Goal: Task Accomplishment & Management: Complete application form

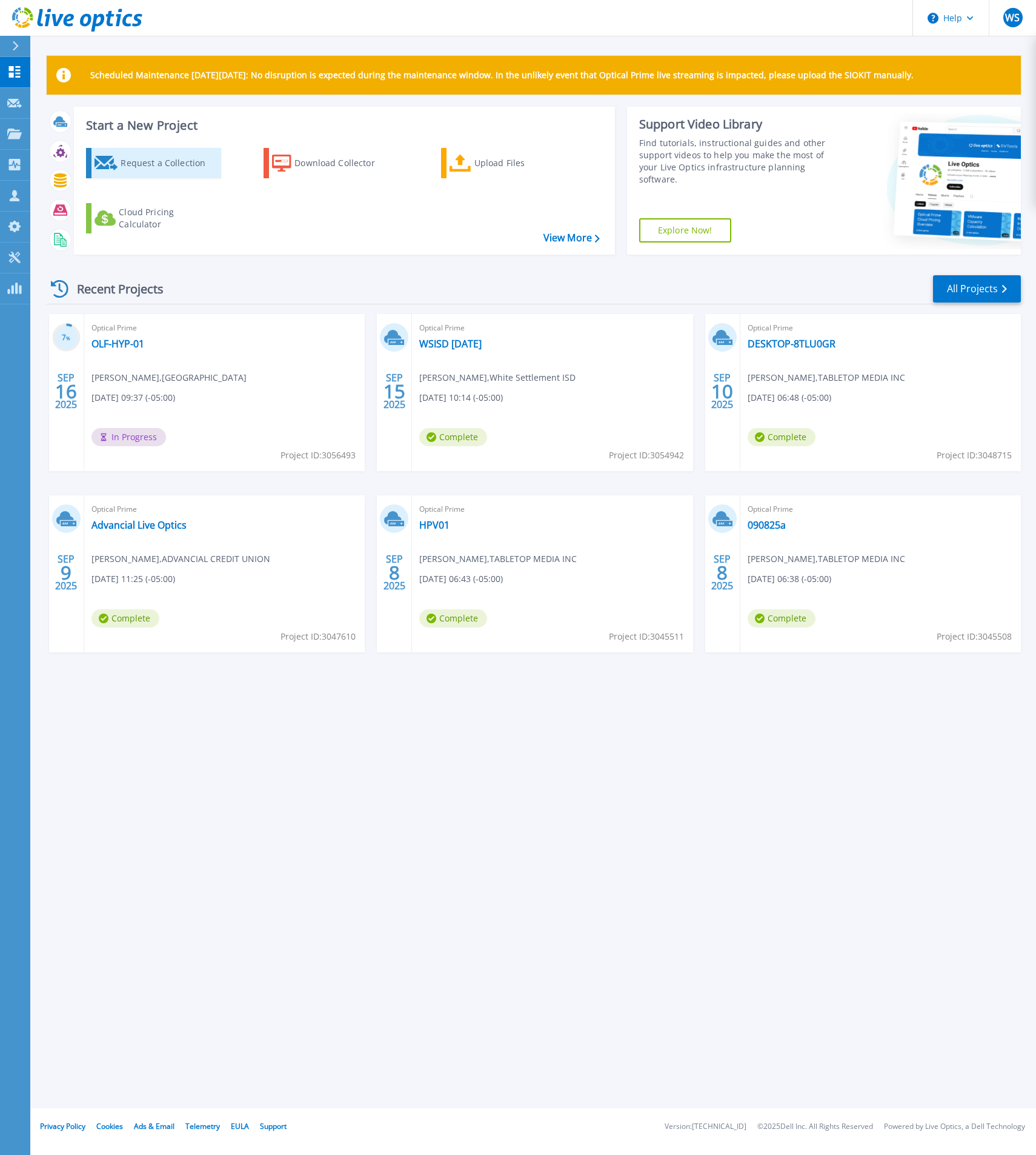
click at [154, 169] on div "Request a Collection" at bounding box center [169, 163] width 97 height 24
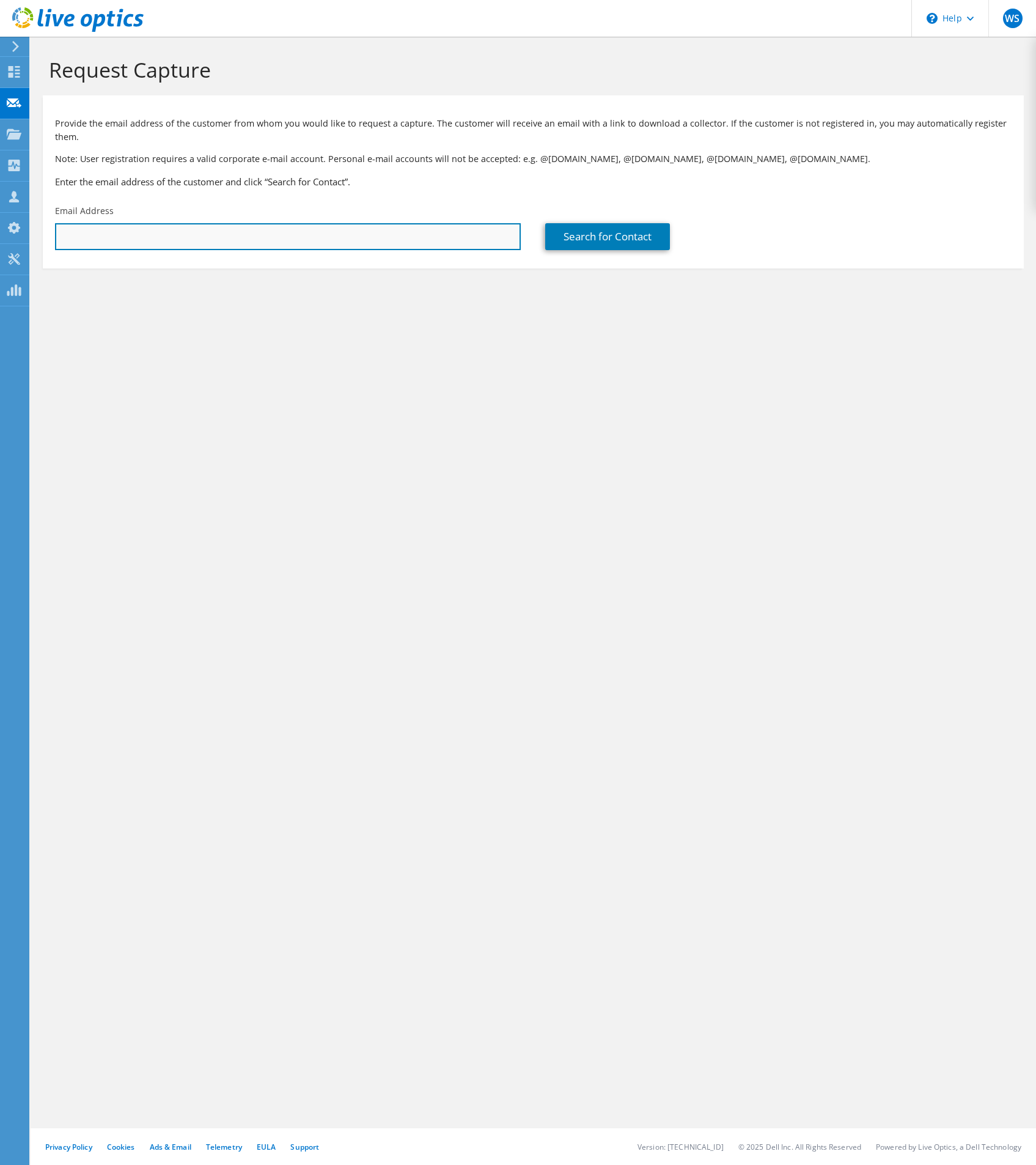
click at [226, 241] on input "text" at bounding box center [288, 236] width 466 height 27
paste input "wstokes@amplifier.com>"
type input "wstokes@amplifier.com"
click at [572, 244] on link "Search for Contact" at bounding box center [608, 236] width 125 height 27
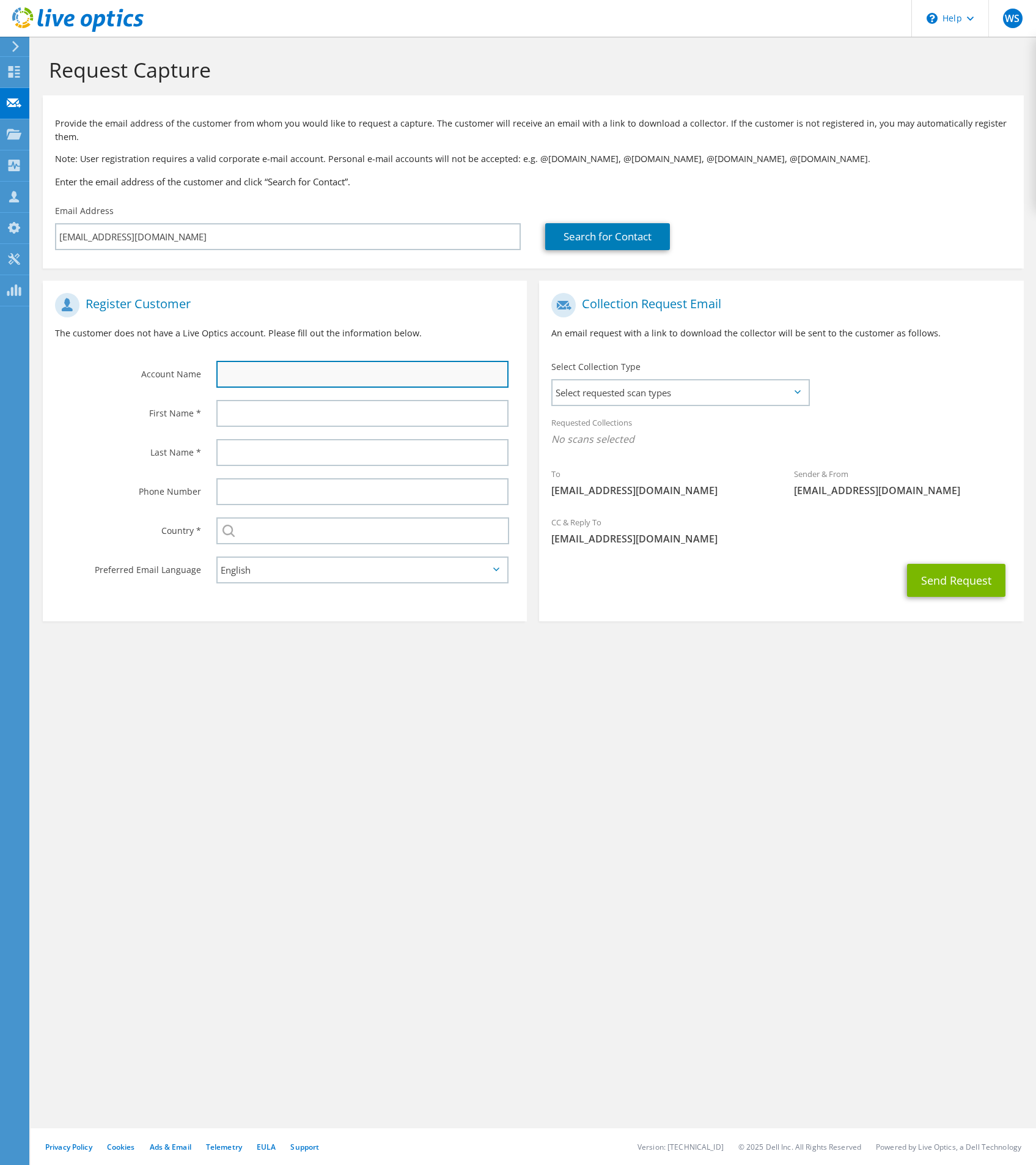
click at [247, 370] on input "text" at bounding box center [363, 374] width 292 height 27
type input "Amplifier"
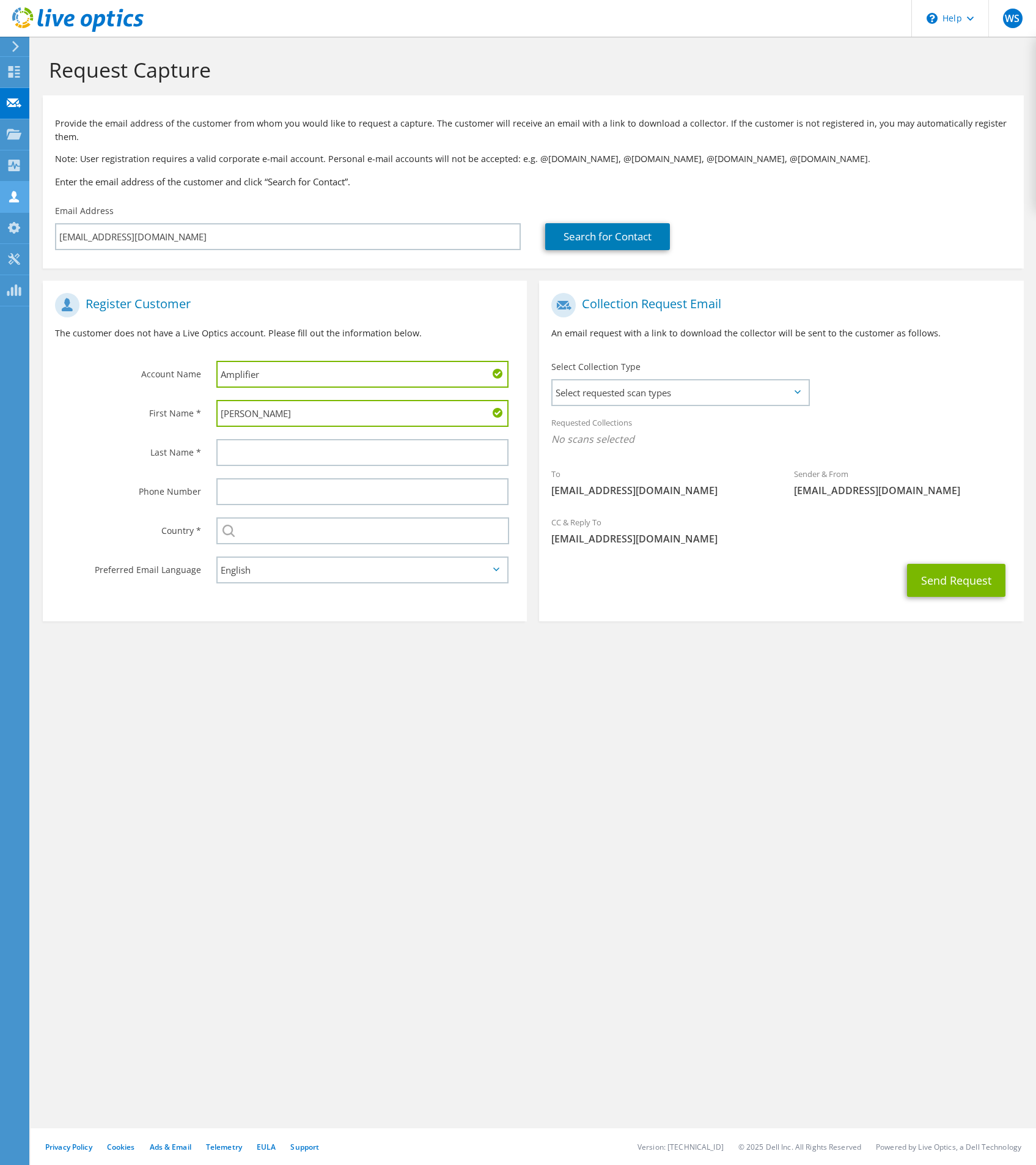
type input "Walter"
click at [255, 446] on input "text" at bounding box center [363, 452] width 292 height 27
type input "Stokes"
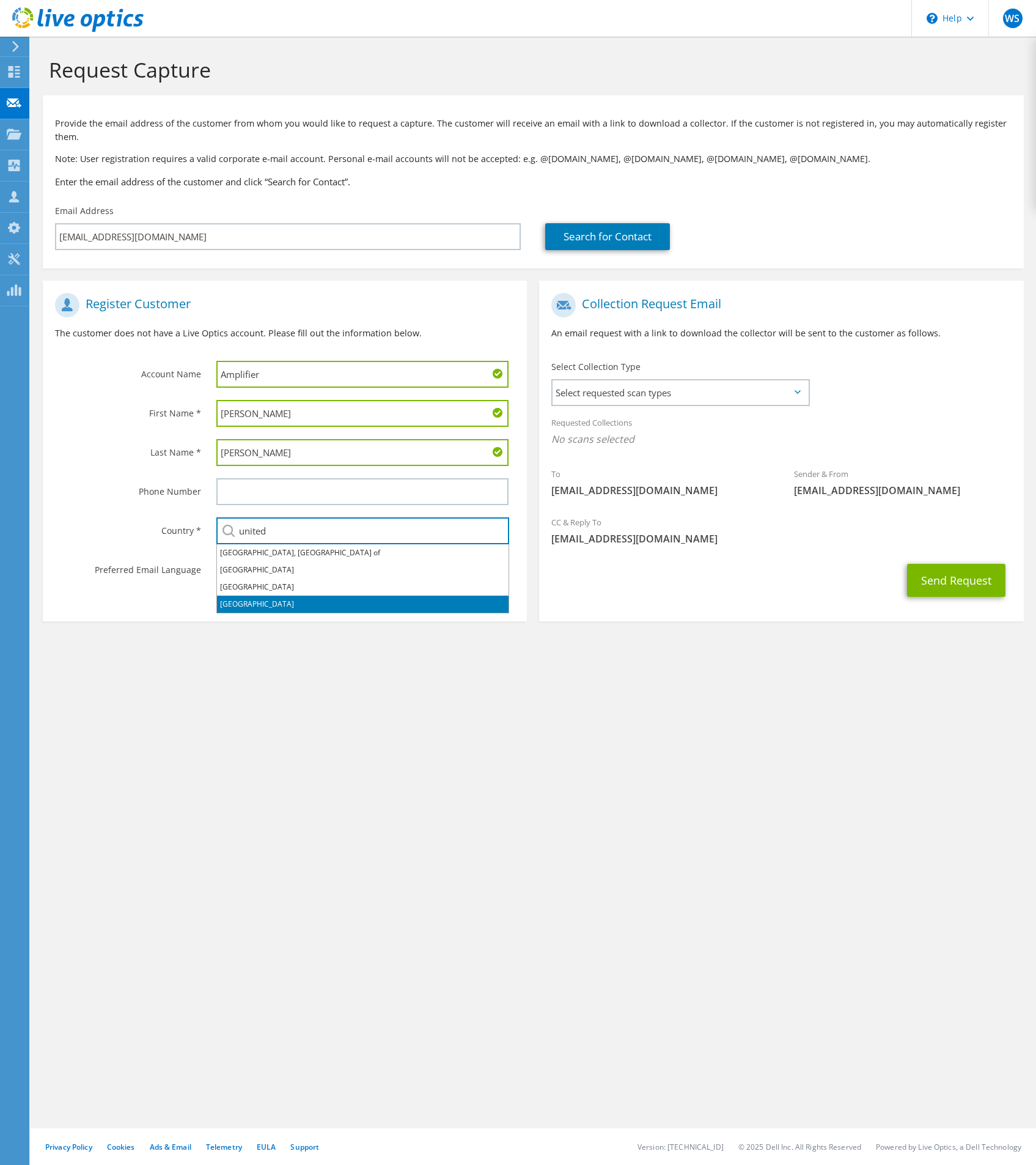
click at [247, 606] on li "[GEOGRAPHIC_DATA]" at bounding box center [363, 604] width 292 height 17
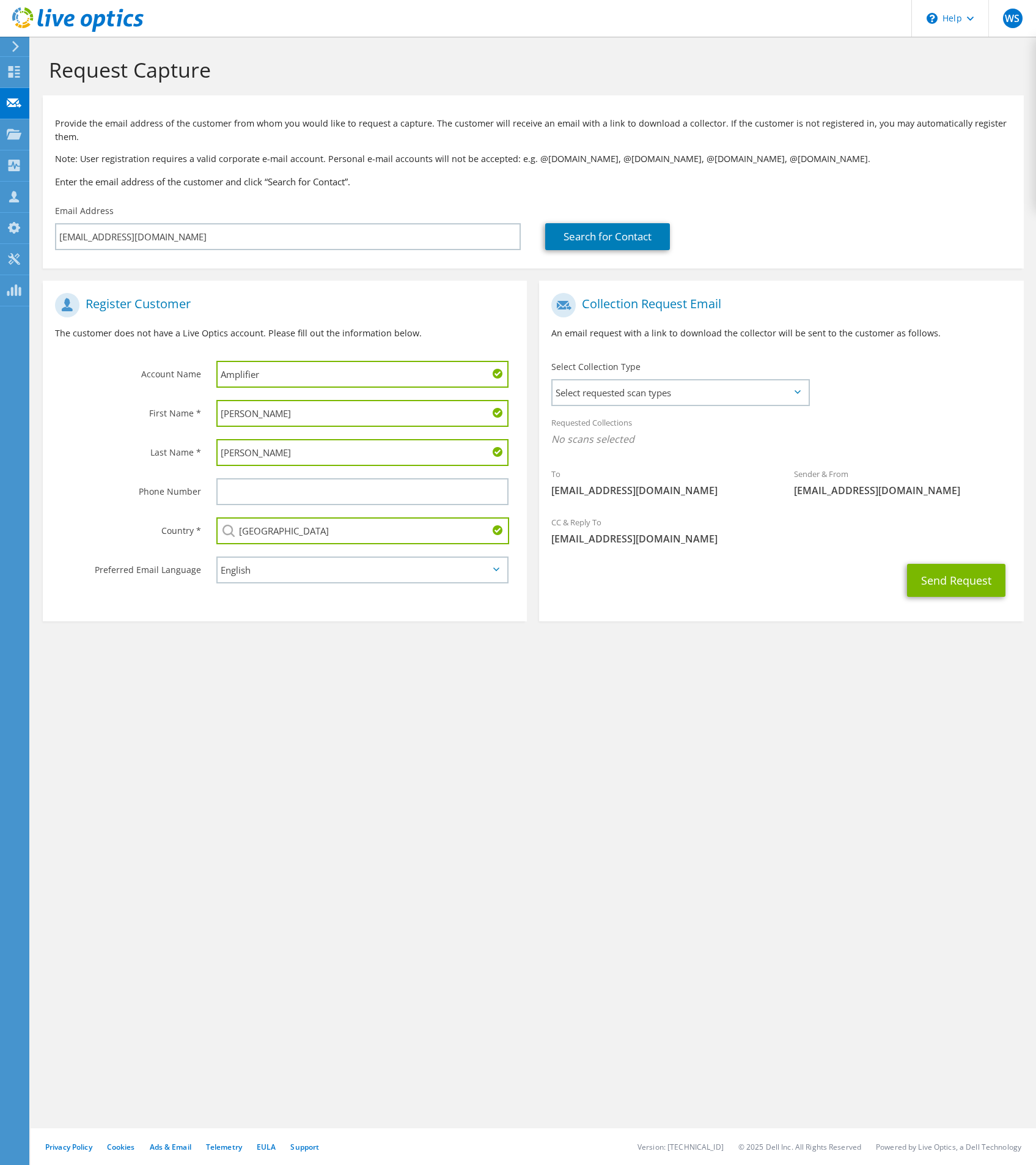
type input "[GEOGRAPHIC_DATA]"
click at [715, 653] on section "Request Capture Provide the email address of the customer from whom you would l…" at bounding box center [534, 360] width 1006 height 646
click at [680, 388] on span "Select requested scan types" at bounding box center [680, 393] width 255 height 25
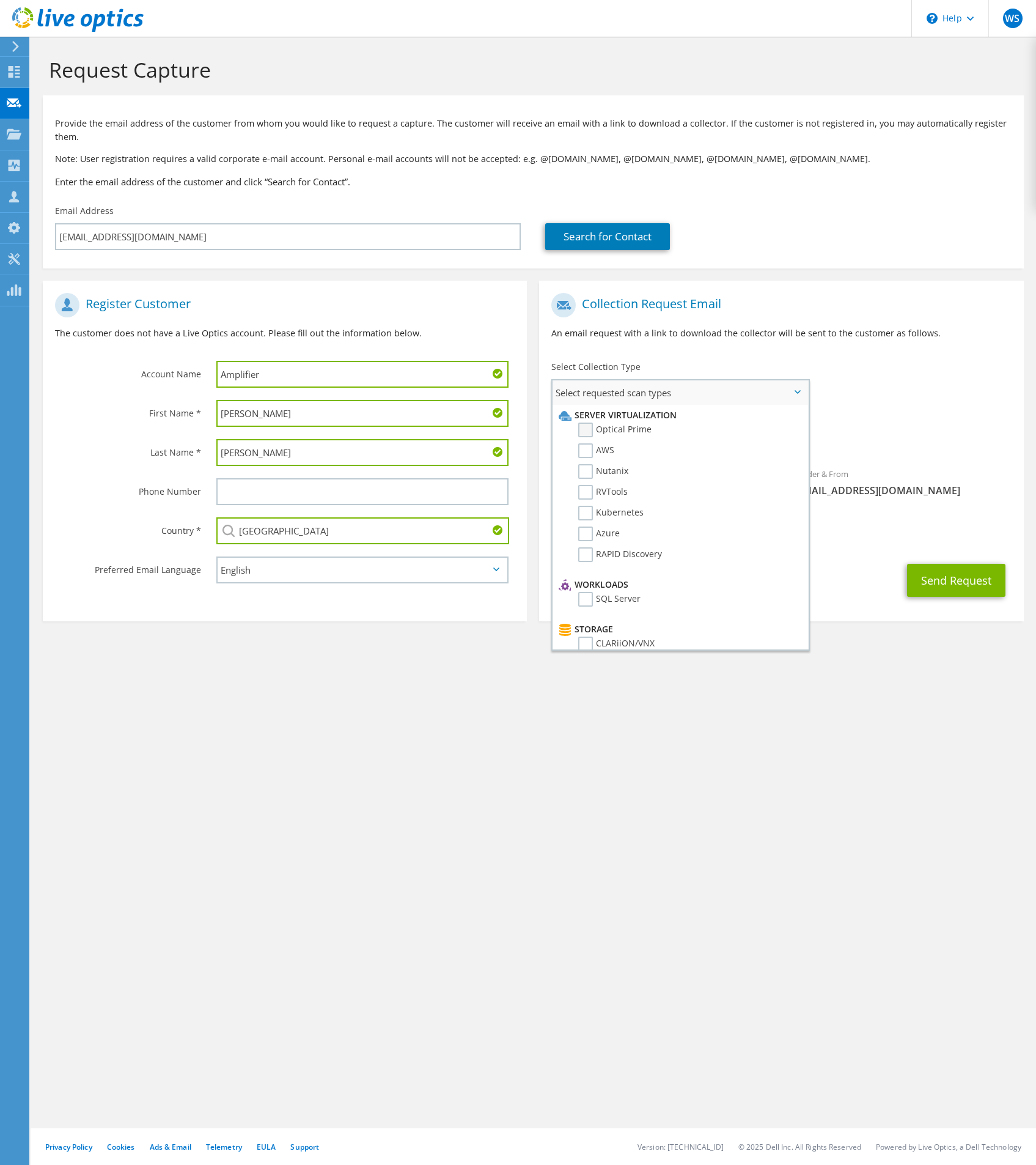
click at [646, 427] on label "Optical Prime" at bounding box center [615, 430] width 73 height 15
click at [0, 0] on input "Optical Prime" at bounding box center [0, 0] width 0 height 0
click at [948, 420] on div "Requested Collections No scans selected Optical Prime" at bounding box center [781, 434] width 484 height 49
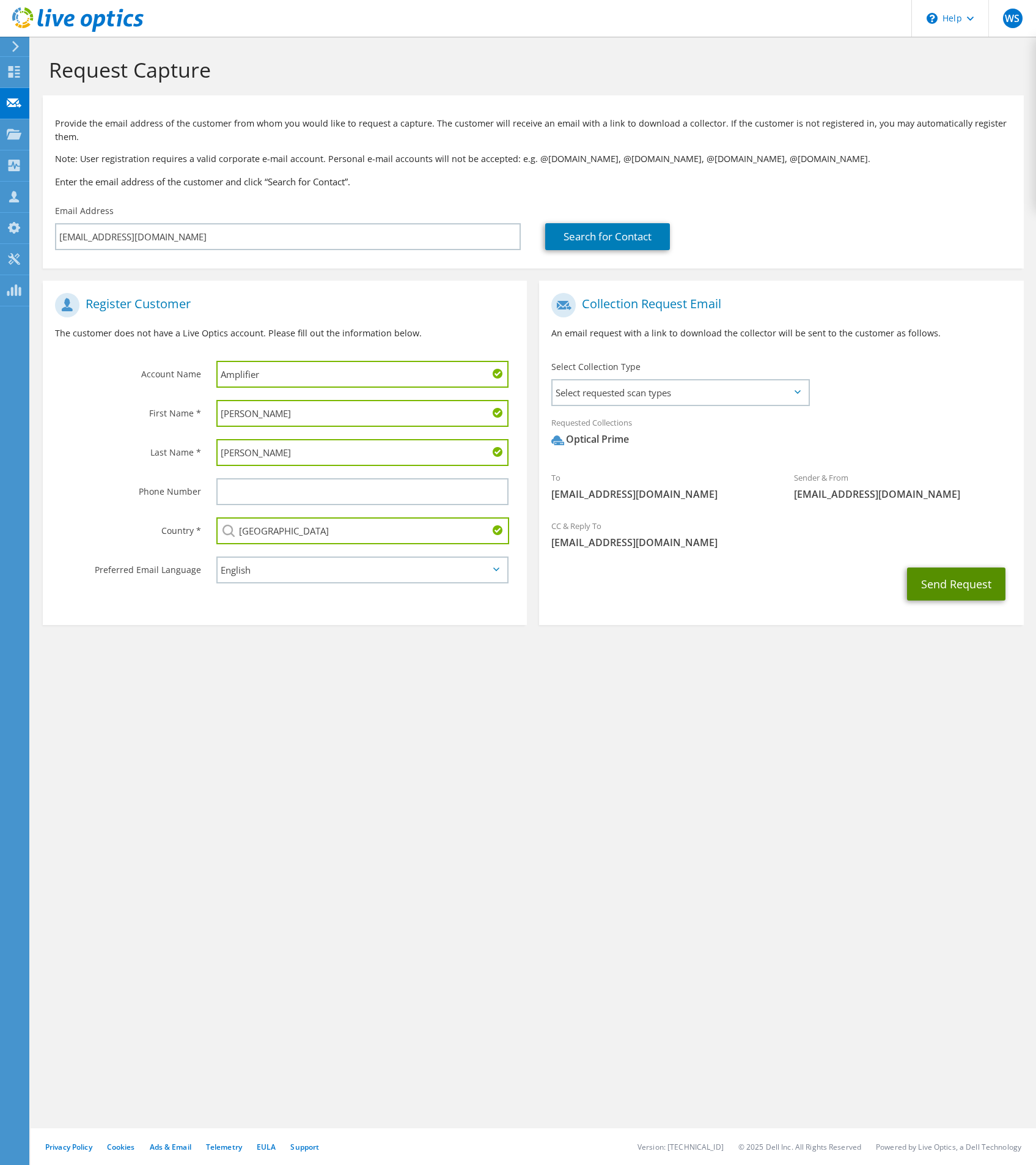
click at [941, 579] on button "Send Request" at bounding box center [957, 584] width 99 height 33
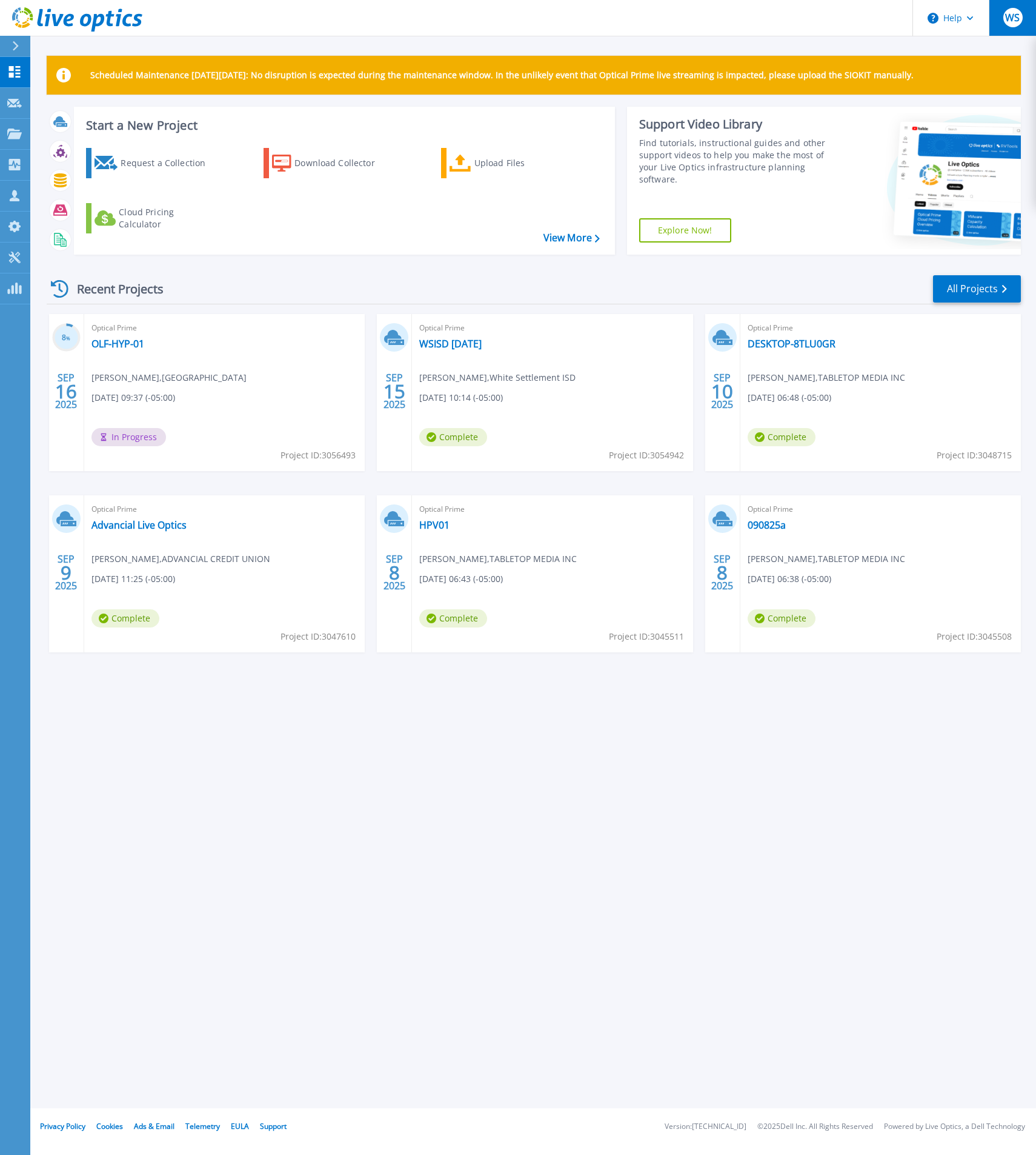
click at [1021, 17] on div "WS" at bounding box center [1013, 17] width 19 height 19
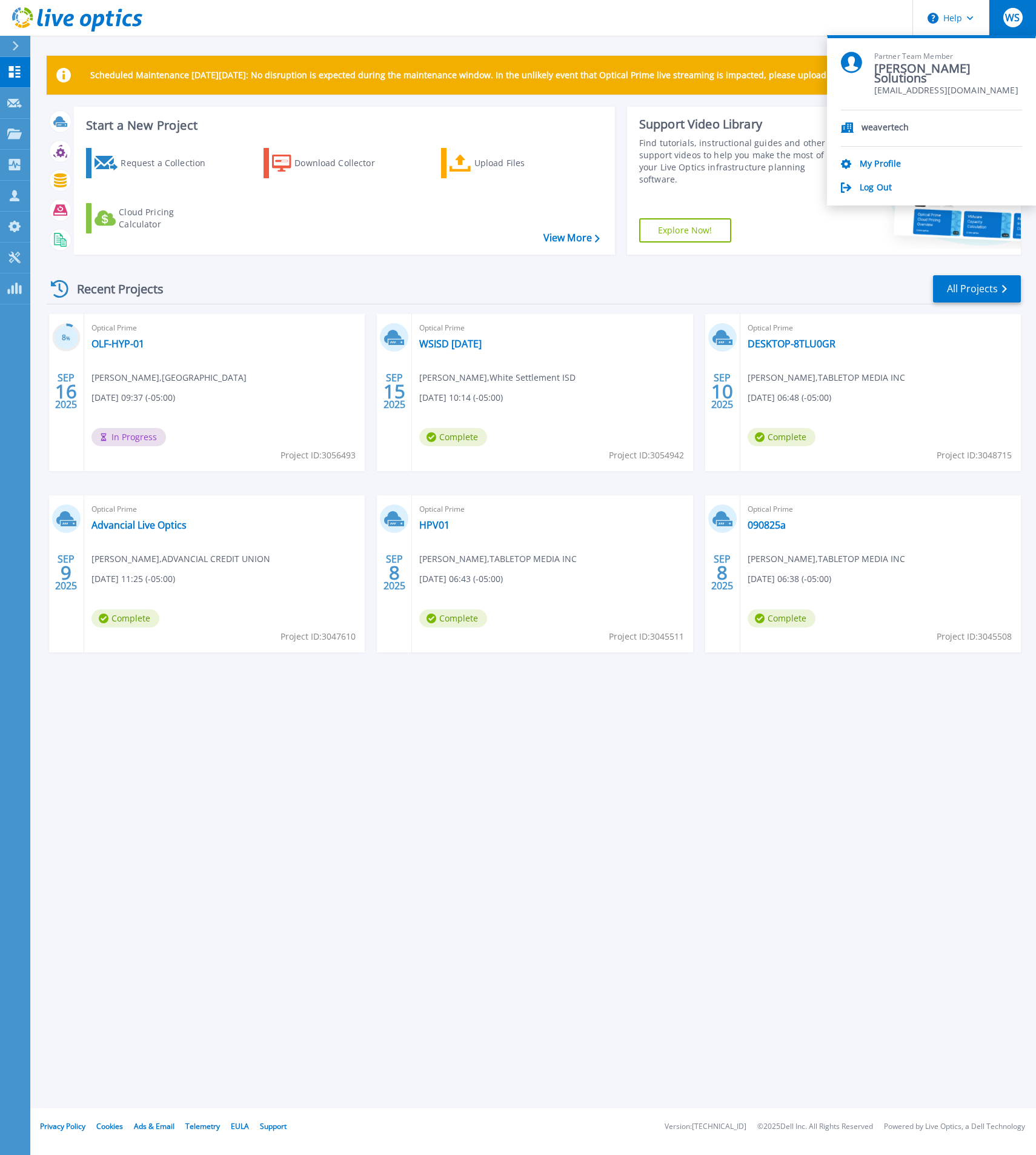
click at [1021, 17] on div "WS" at bounding box center [1013, 17] width 19 height 19
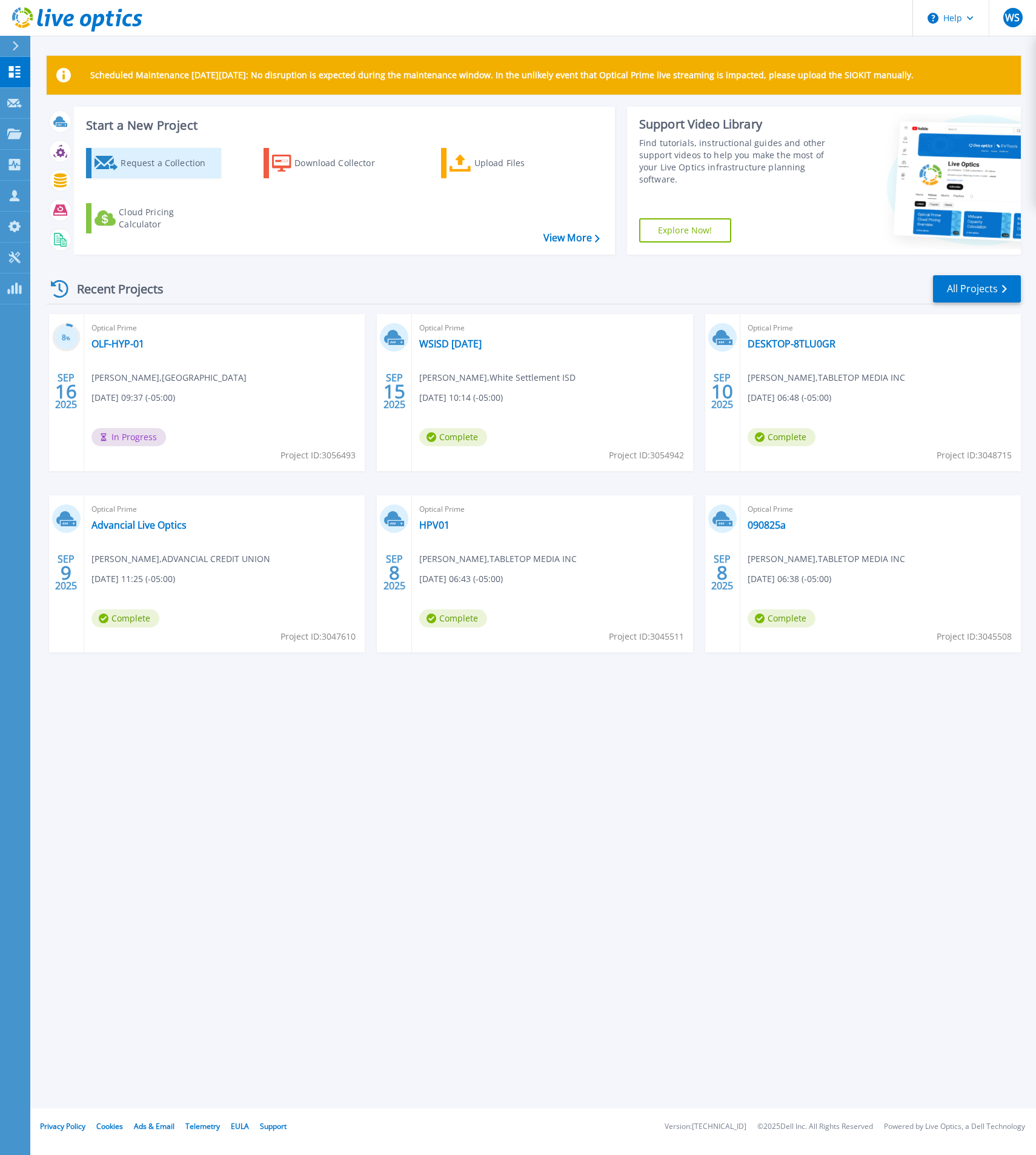
click at [148, 170] on div "Request a Collection" at bounding box center [169, 163] width 97 height 24
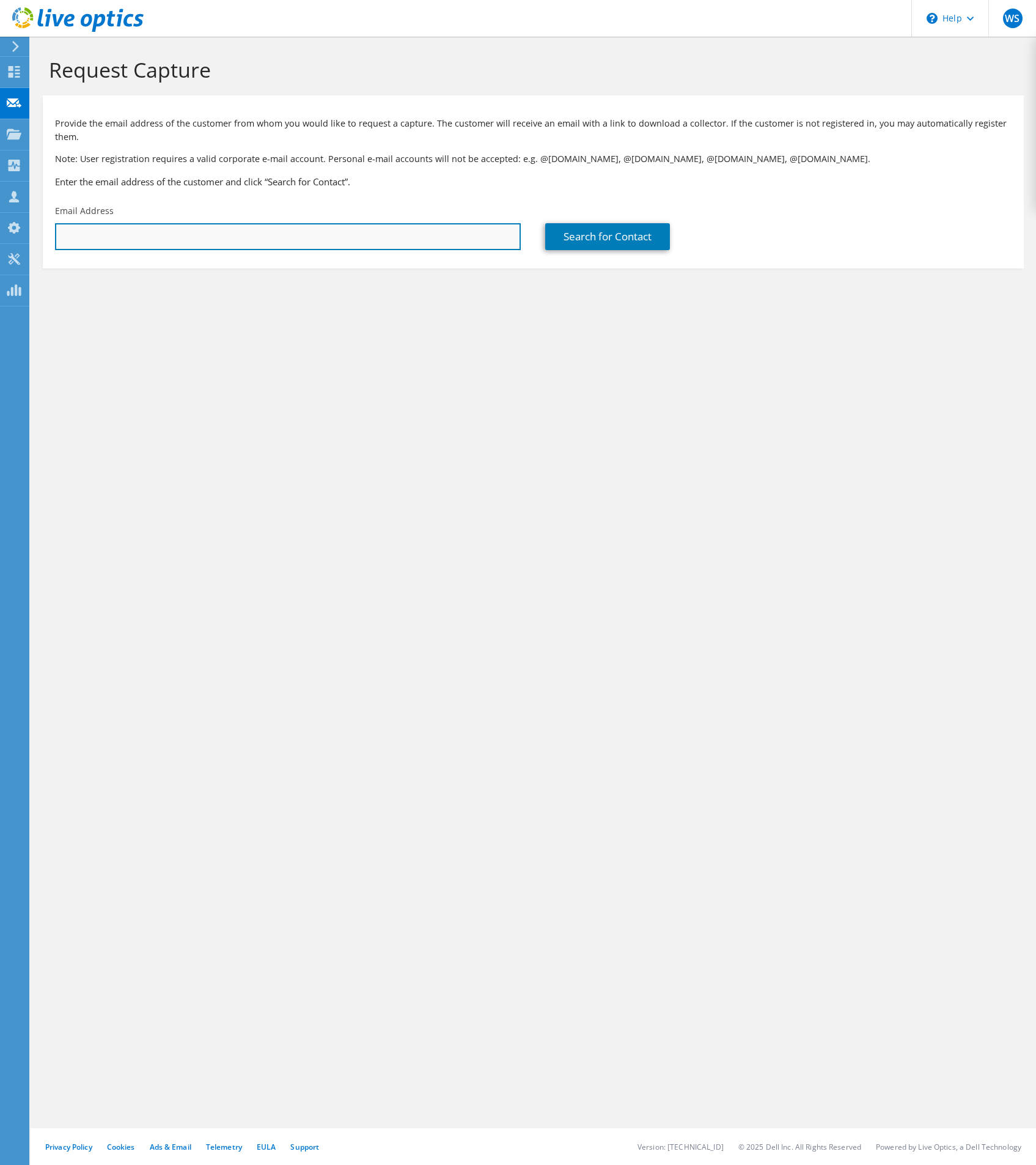
click at [140, 243] on input "text" at bounding box center [288, 236] width 466 height 27
type input "it@amplifier.com"
click at [646, 238] on link "Search for Contact" at bounding box center [608, 236] width 125 height 27
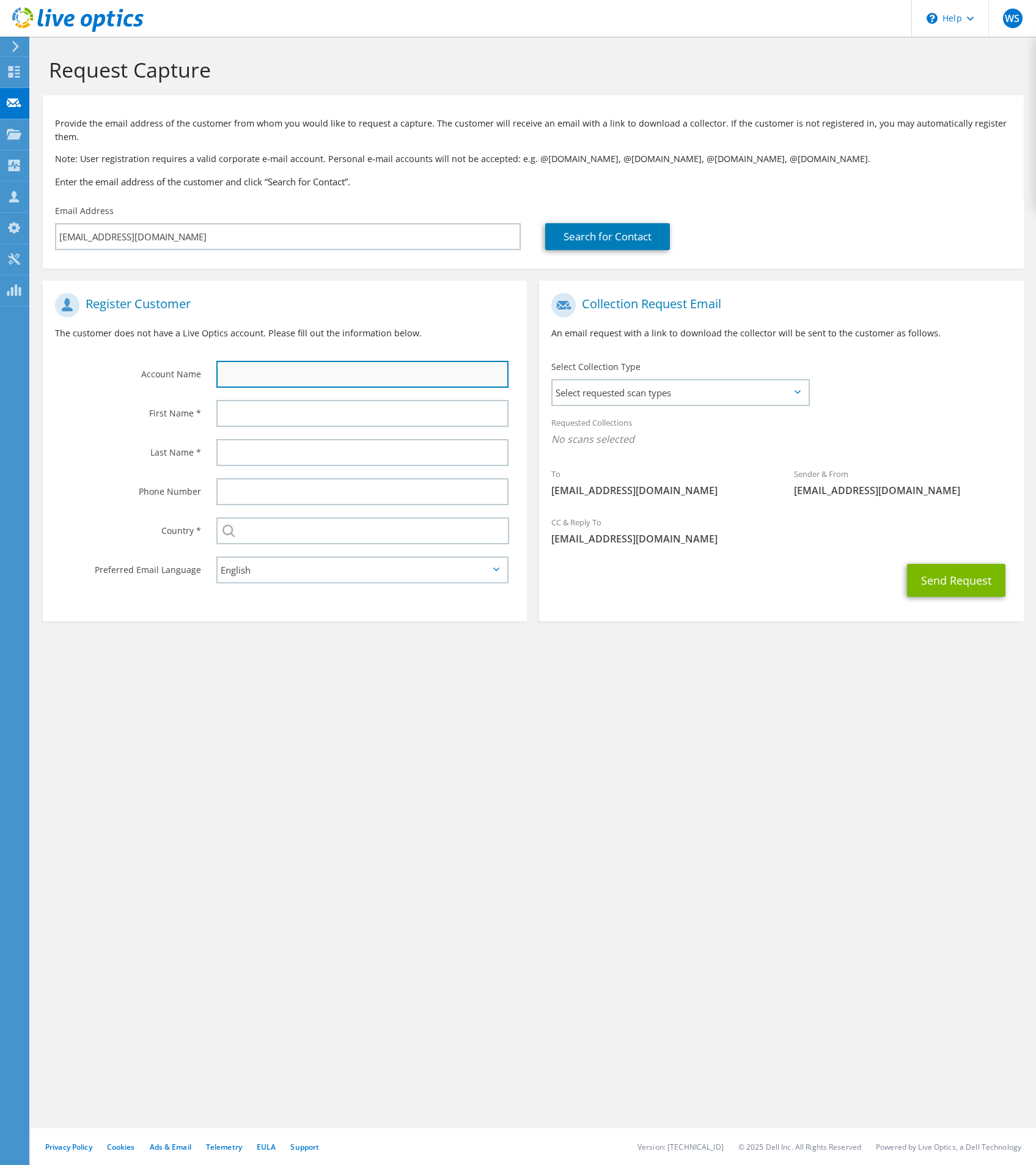
click at [289, 379] on input "text" at bounding box center [363, 374] width 292 height 27
type input "Amplifier"
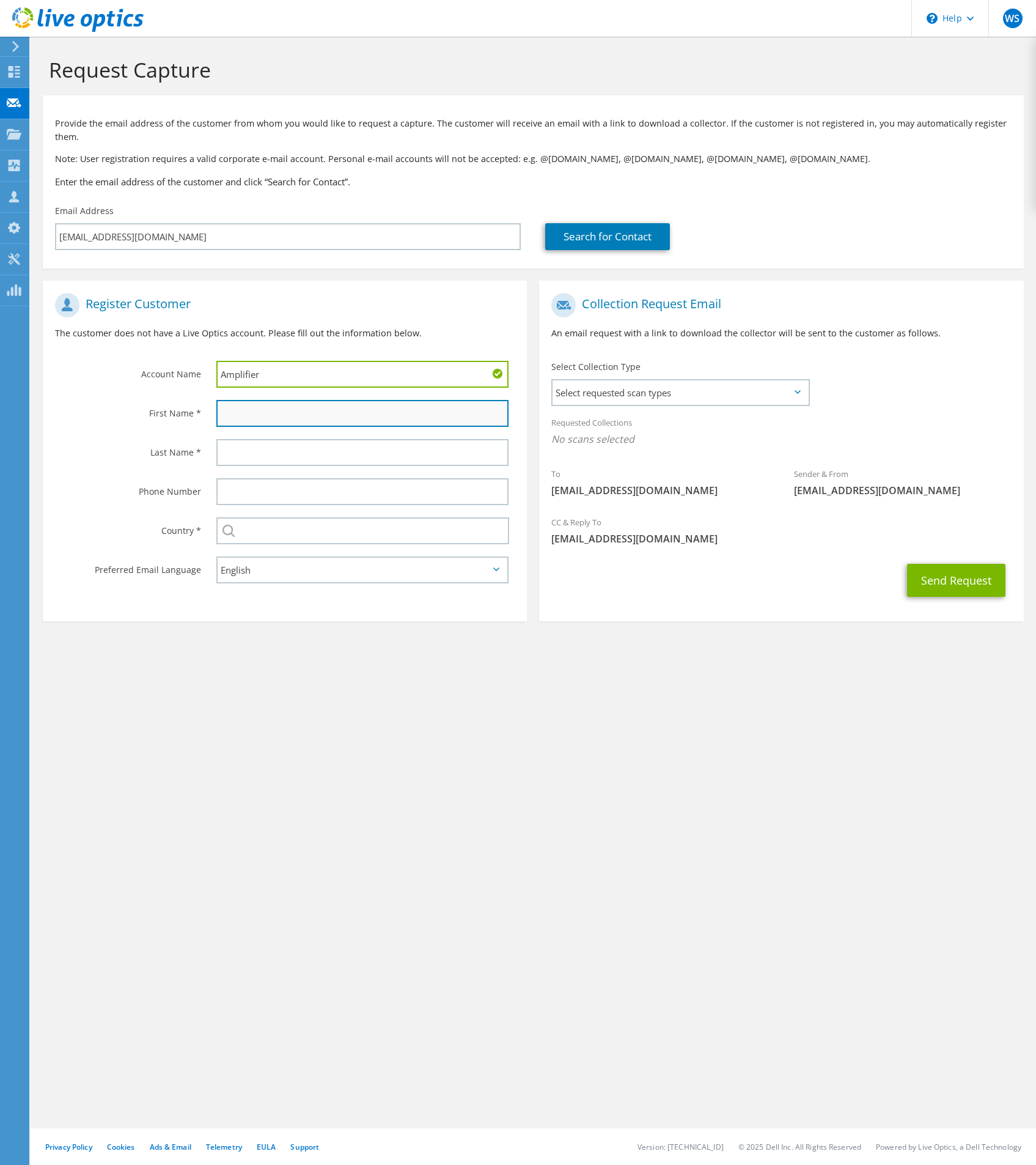
click at [288, 410] on input "text" at bounding box center [363, 413] width 292 height 27
type input "Walter"
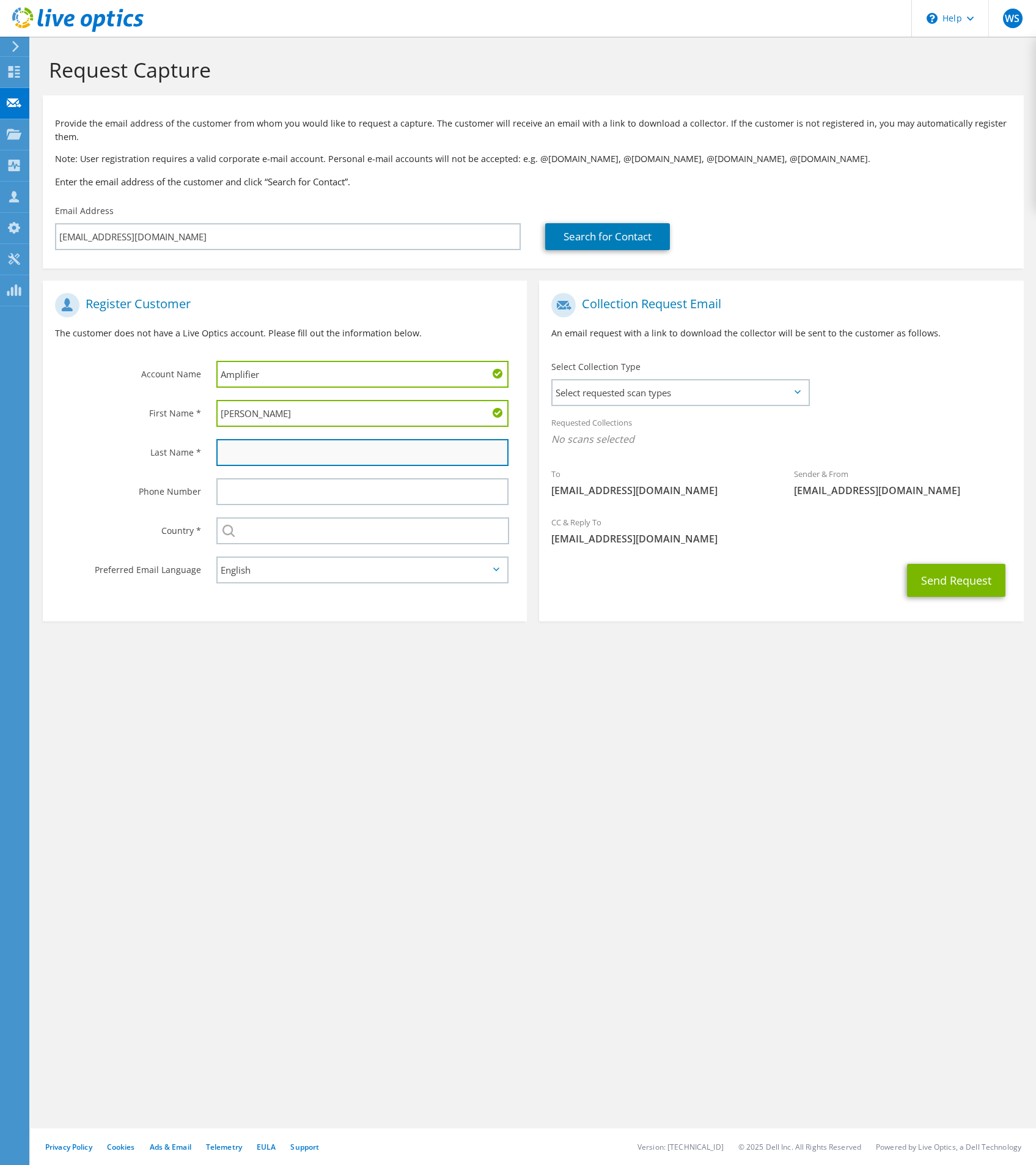
click at [278, 455] on input "text" at bounding box center [363, 452] width 292 height 27
type input "Stokes"
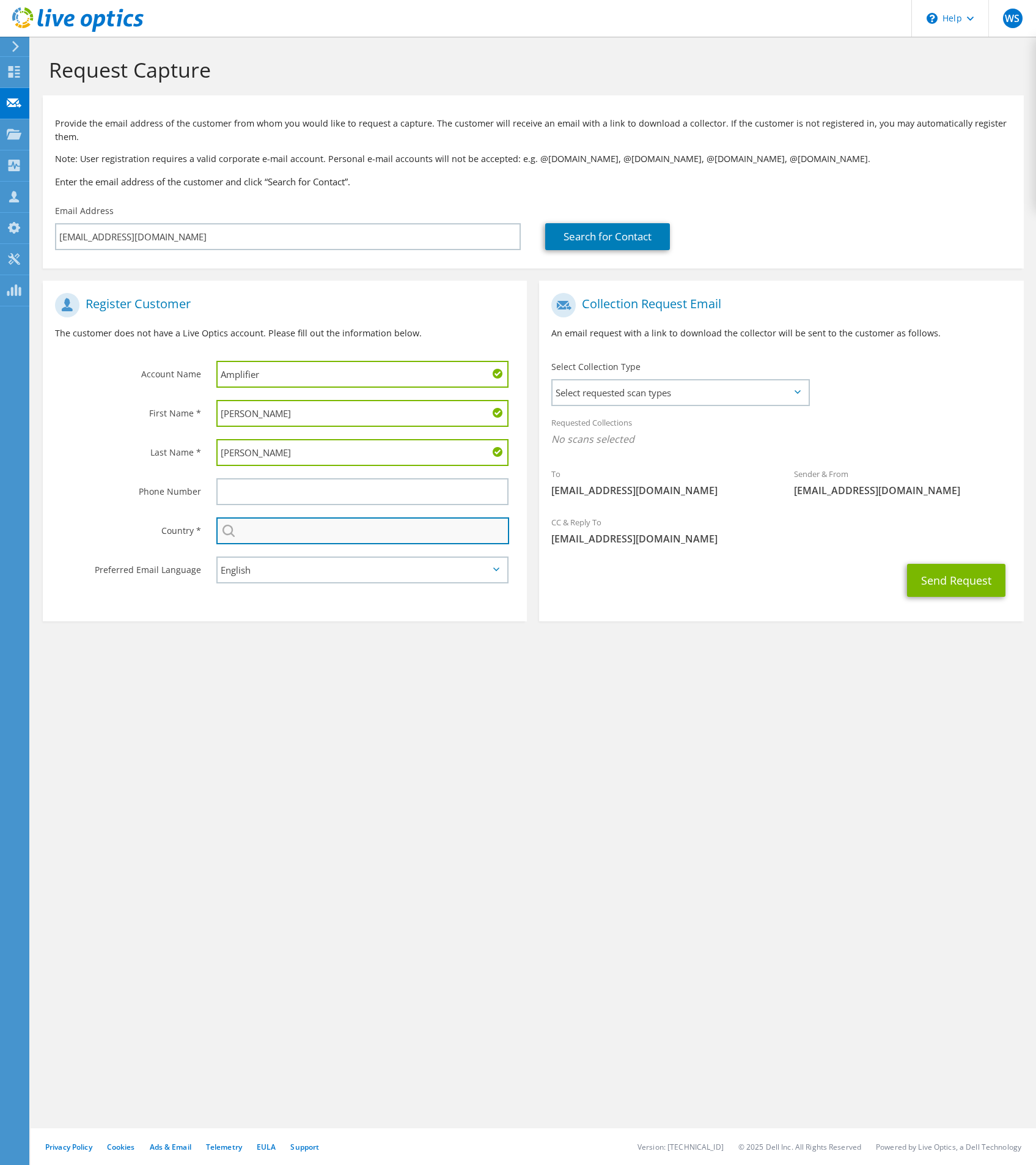
click at [302, 518] on input "text" at bounding box center [363, 531] width 293 height 27
click at [245, 599] on li "[GEOGRAPHIC_DATA]" at bounding box center [363, 604] width 292 height 17
type input "[GEOGRAPHIC_DATA]"
click at [668, 618] on section "Collection Request Email An email request with a link to download the collector…" at bounding box center [781, 451] width 484 height 340
click at [623, 405] on div "Select requested scan types Server Virtualization Optical Prime AWS Nutanix SC" at bounding box center [680, 392] width 258 height 27
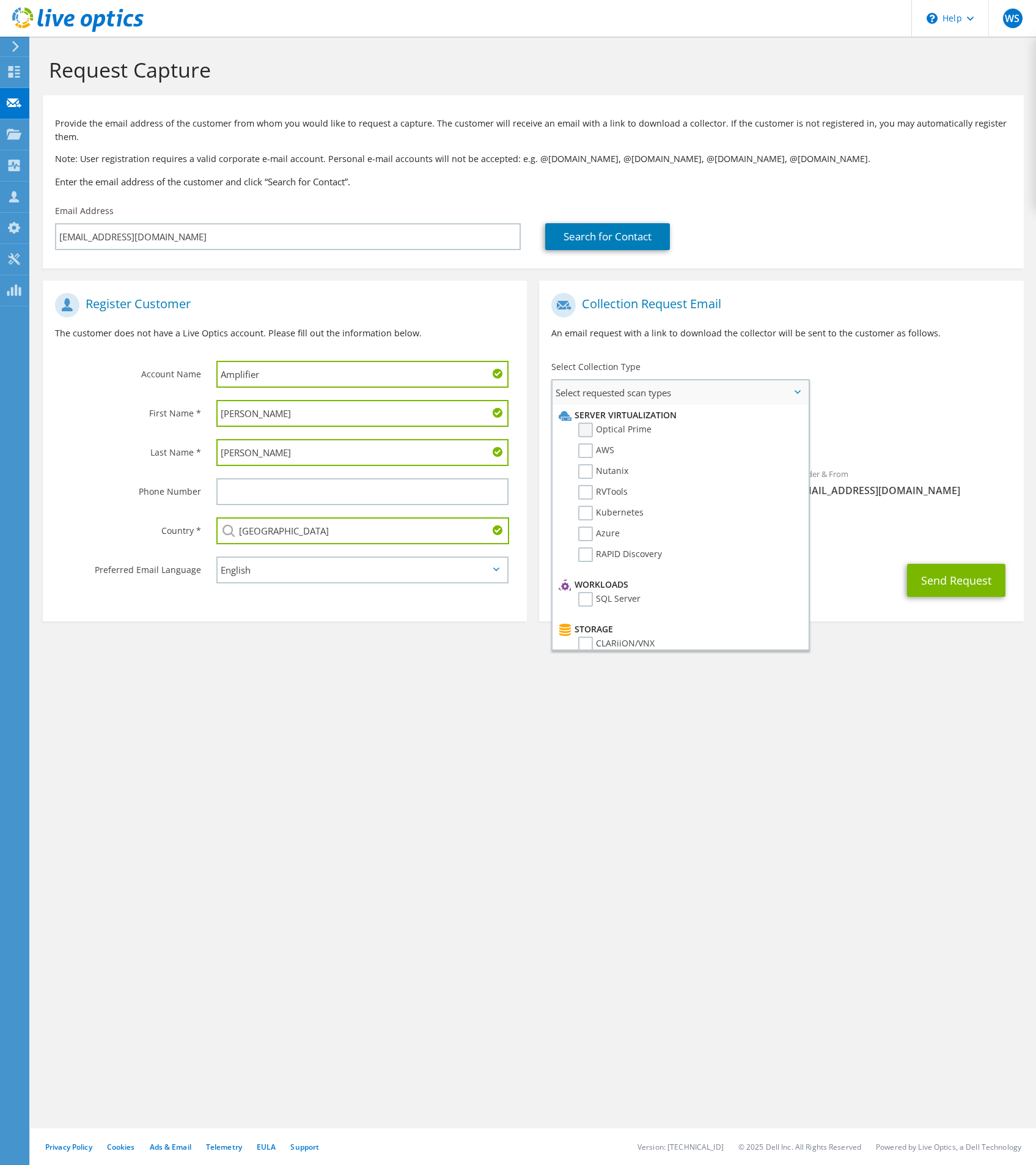
click at [626, 427] on label "Optical Prime" at bounding box center [615, 430] width 73 height 15
click at [0, 0] on input "Optical Prime" at bounding box center [0, 0] width 0 height 0
click at [934, 417] on div "Requested Collections No scans selected Optical Prime" at bounding box center [781, 434] width 484 height 49
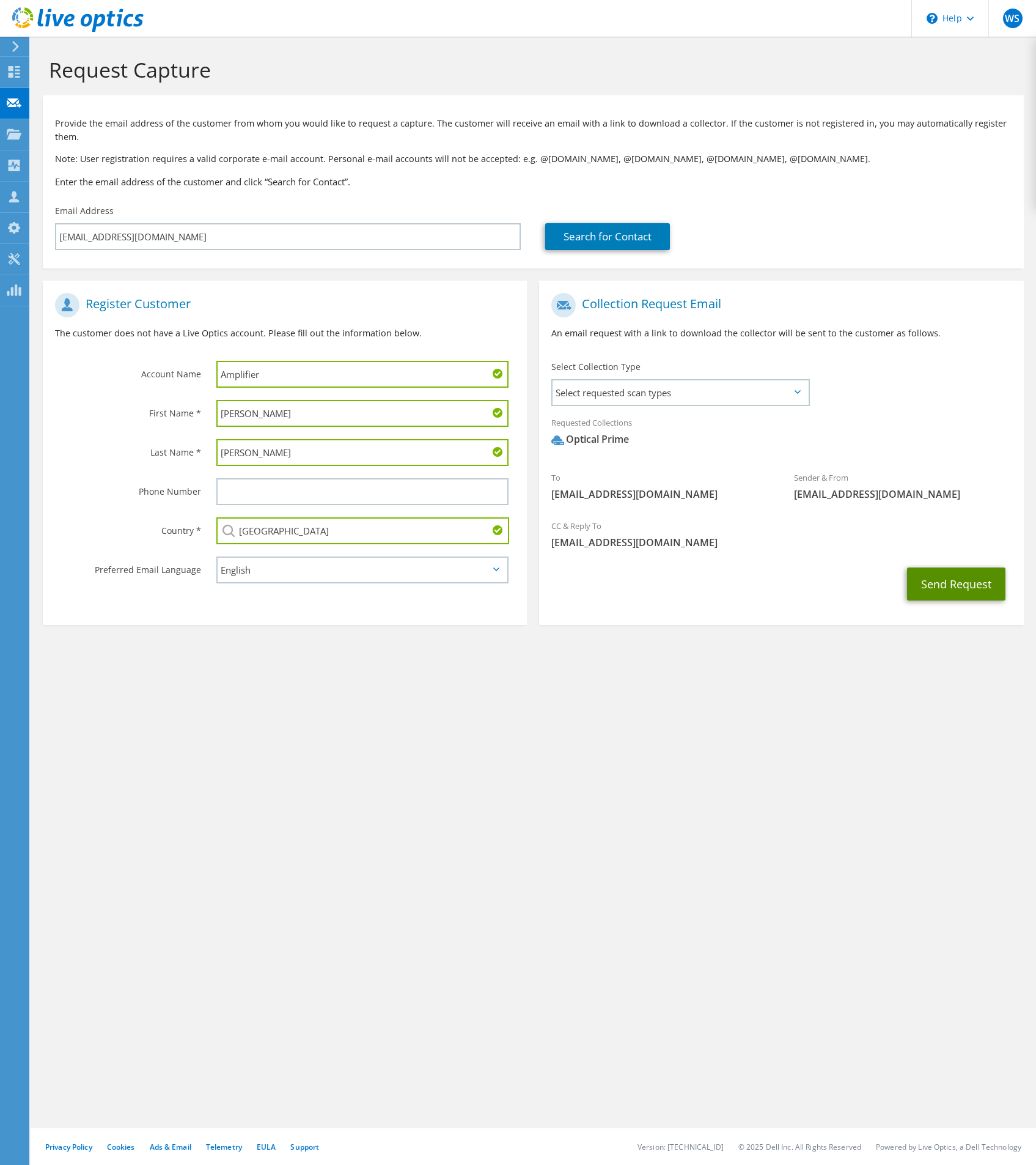
click at [960, 582] on button "Send Request" at bounding box center [957, 584] width 99 height 33
